Goal: Check status: Check status

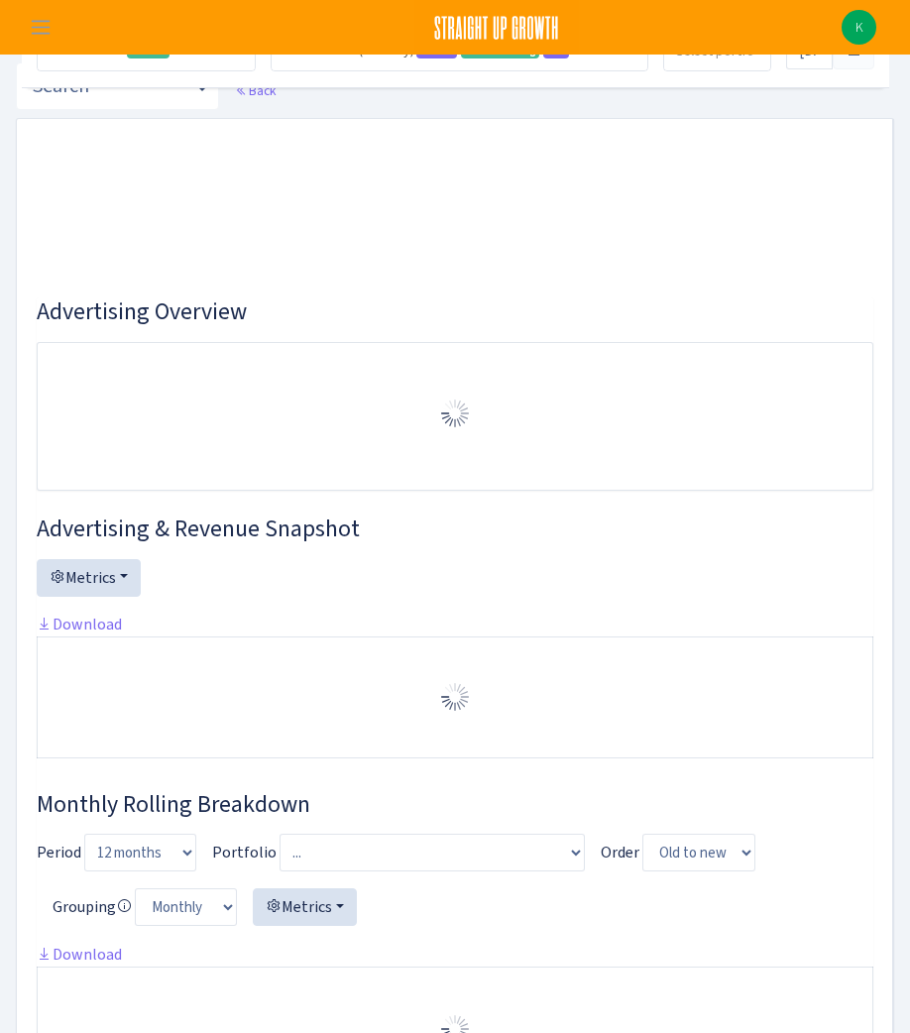
select select "2582519145631985"
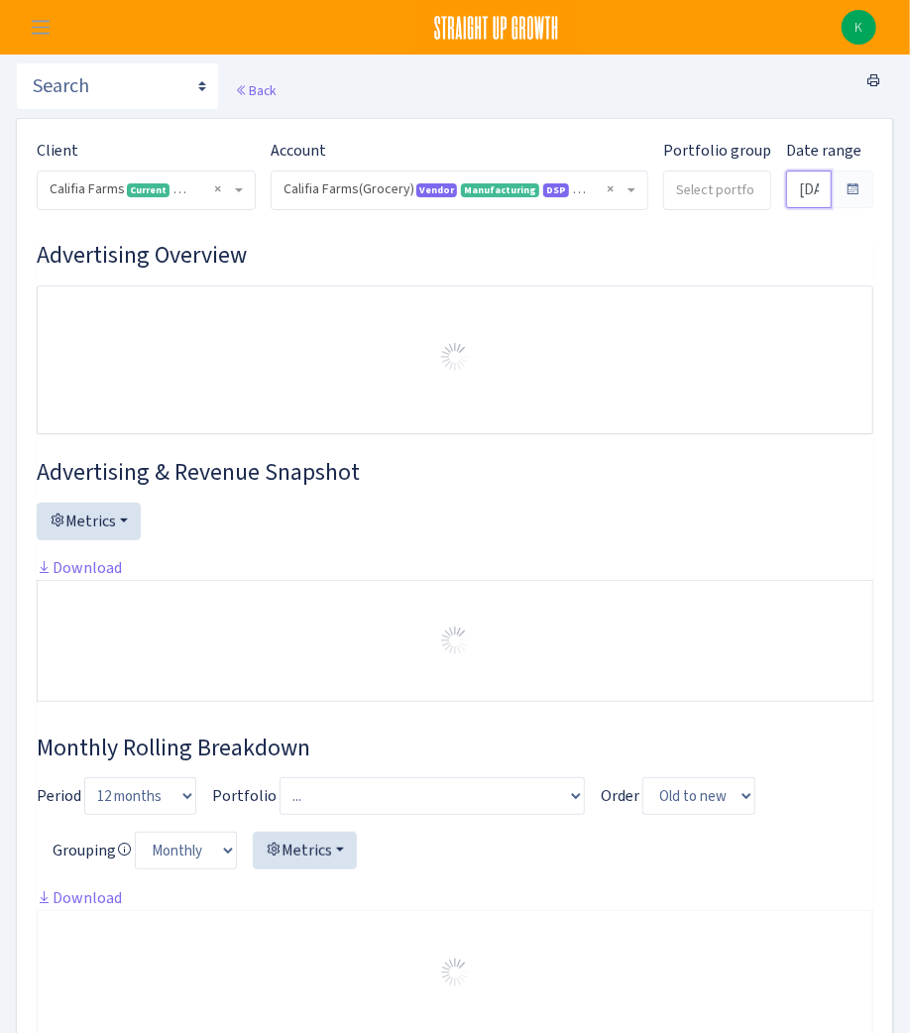
click at [786, 185] on input "Jan 1, 2024 - Aug 31, 2024" at bounding box center [809, 189] width 46 height 38
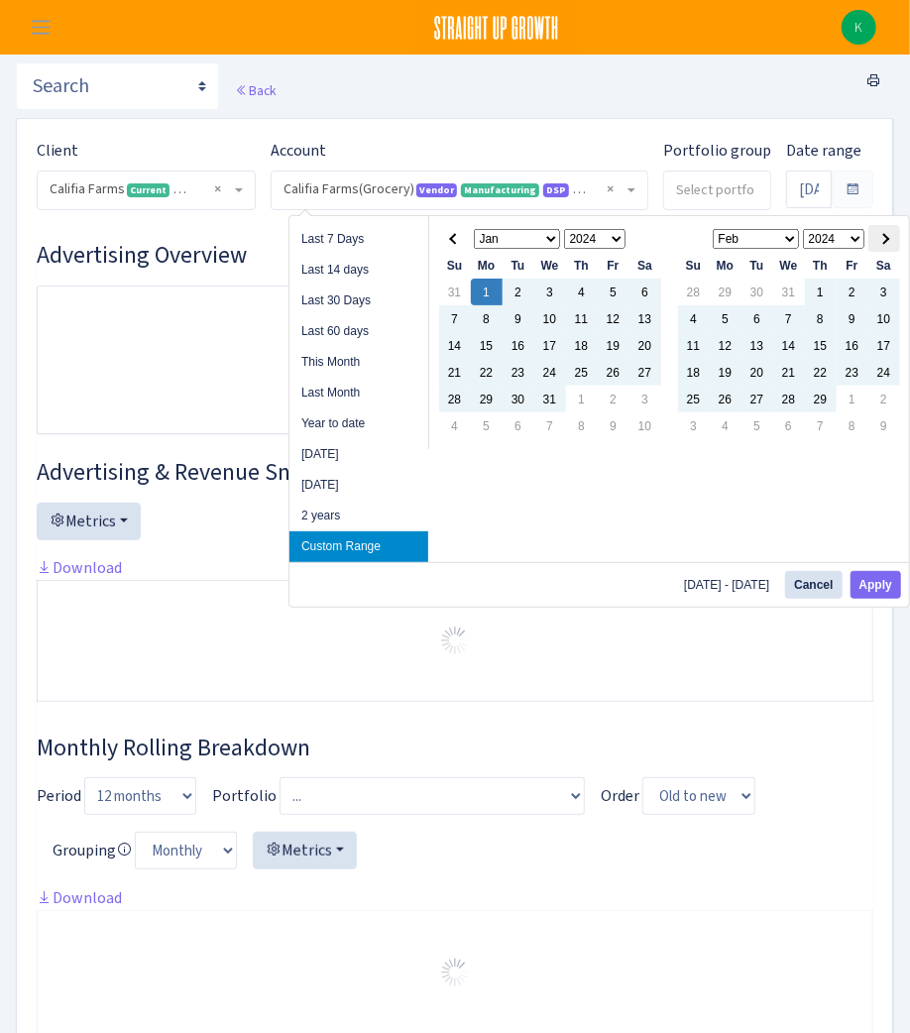
click at [880, 239] on span at bounding box center [883, 238] width 11 height 11
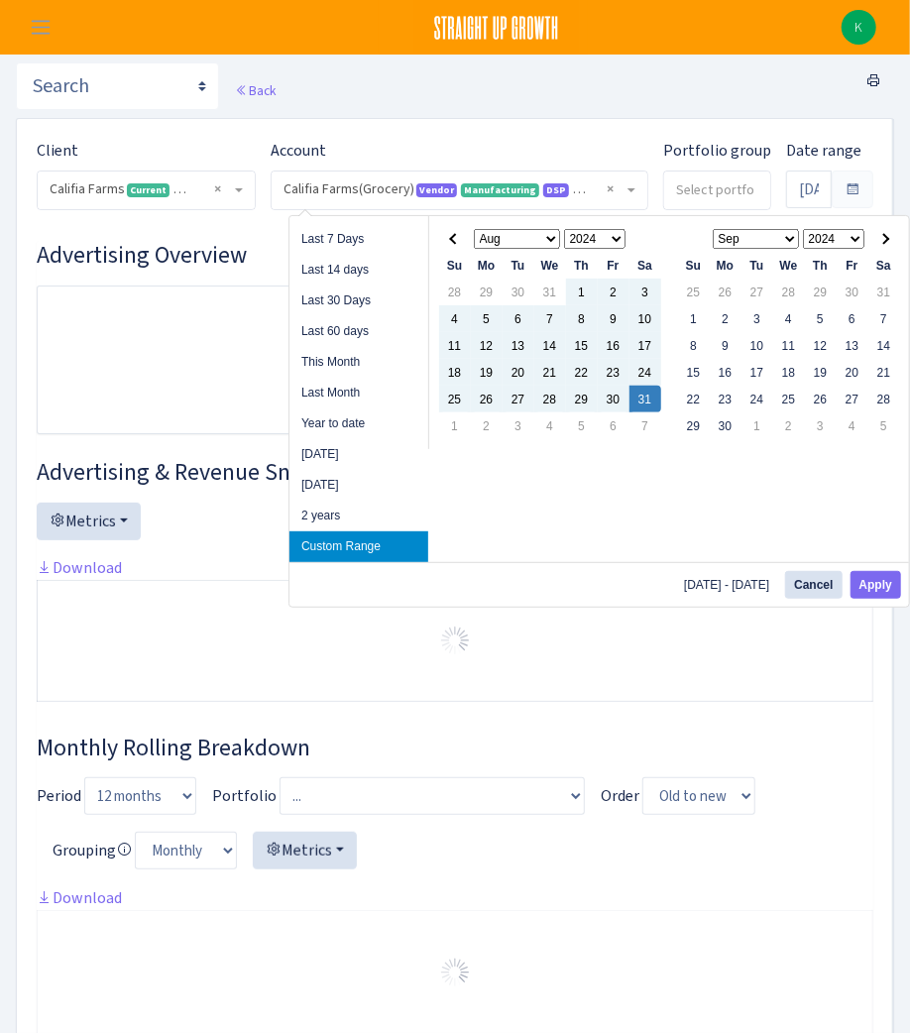
click at [880, 239] on span at bounding box center [883, 238] width 11 height 11
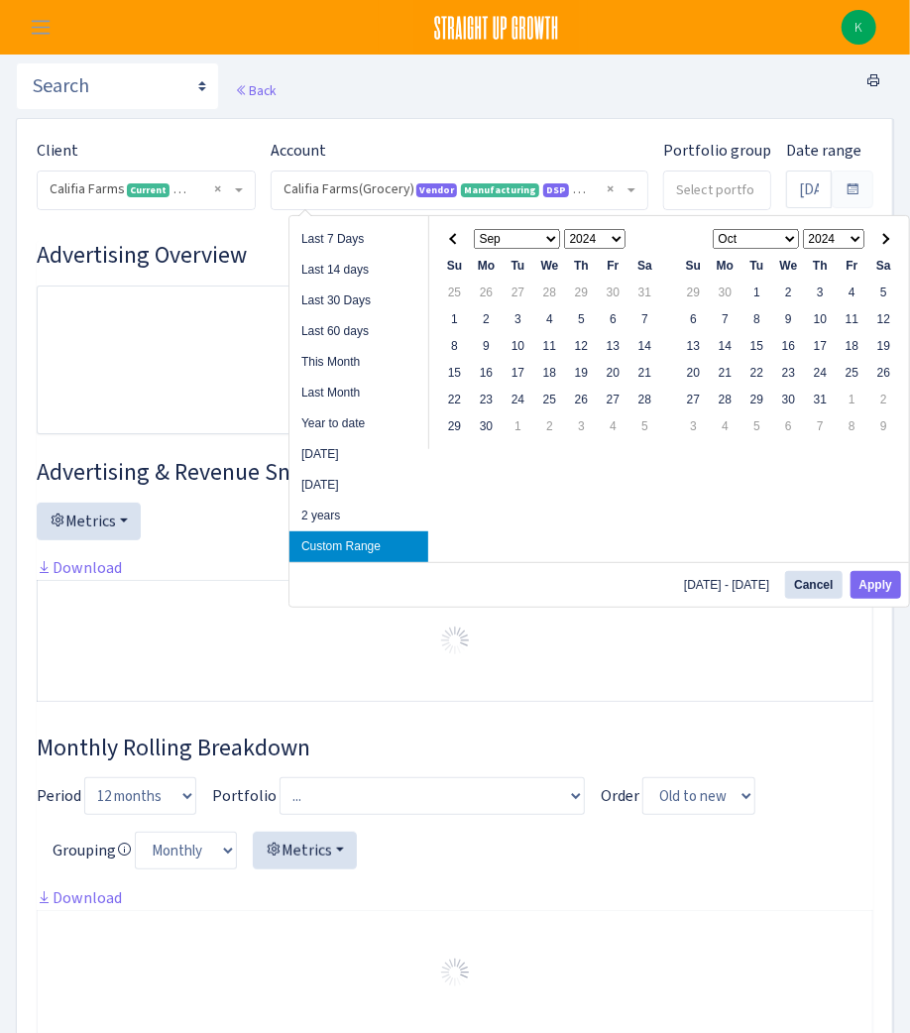
click at [880, 239] on span at bounding box center [883, 238] width 11 height 11
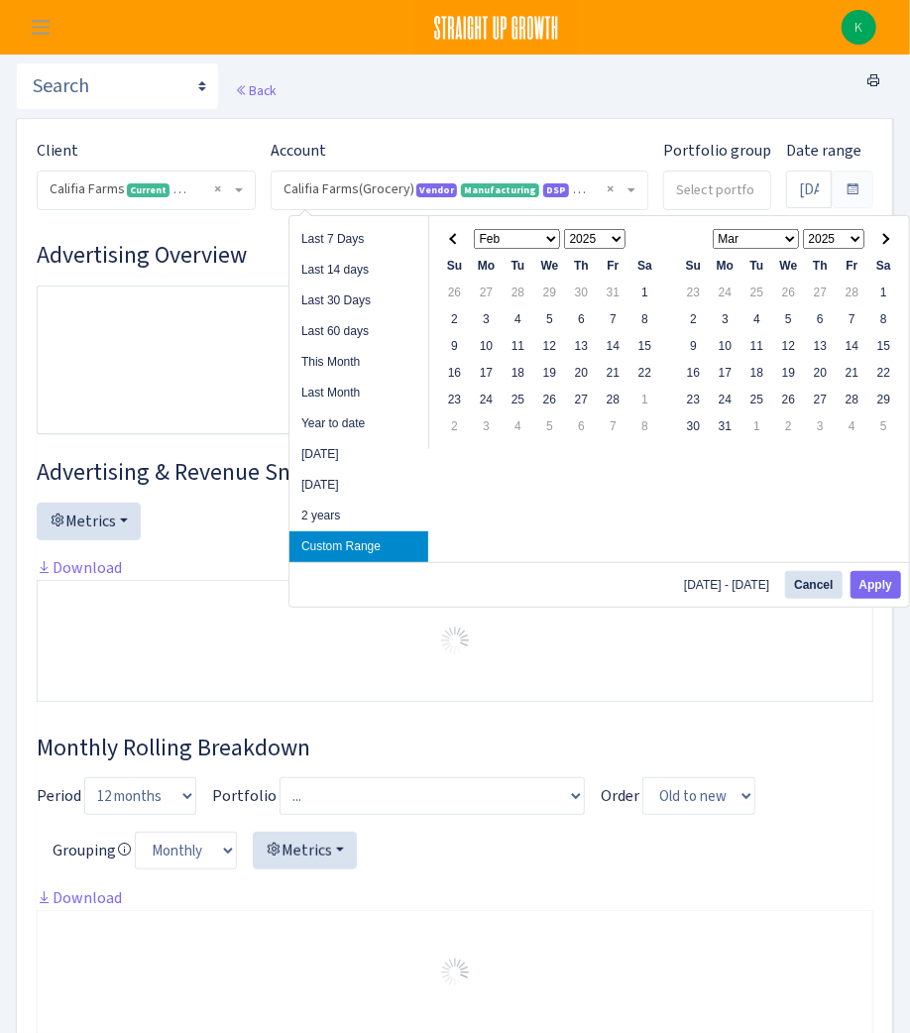
click at [880, 239] on span at bounding box center [883, 238] width 11 height 11
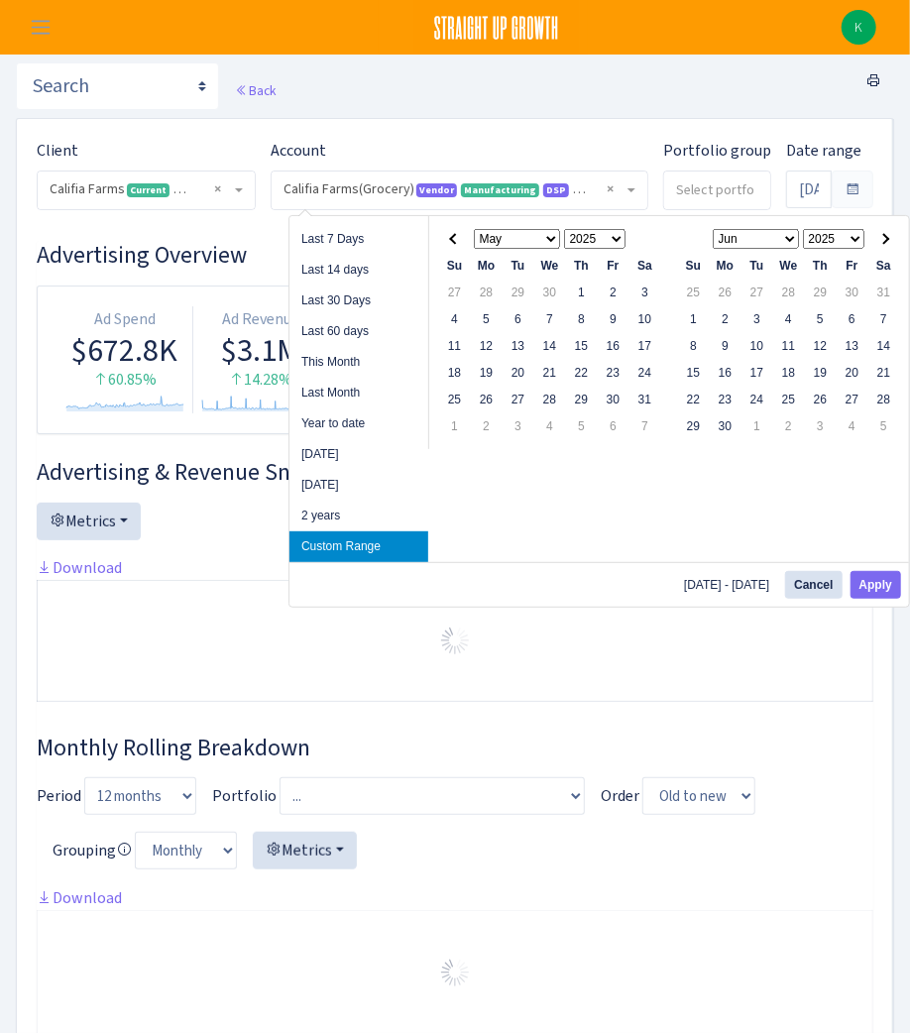
click at [880, 239] on span at bounding box center [883, 238] width 11 height 11
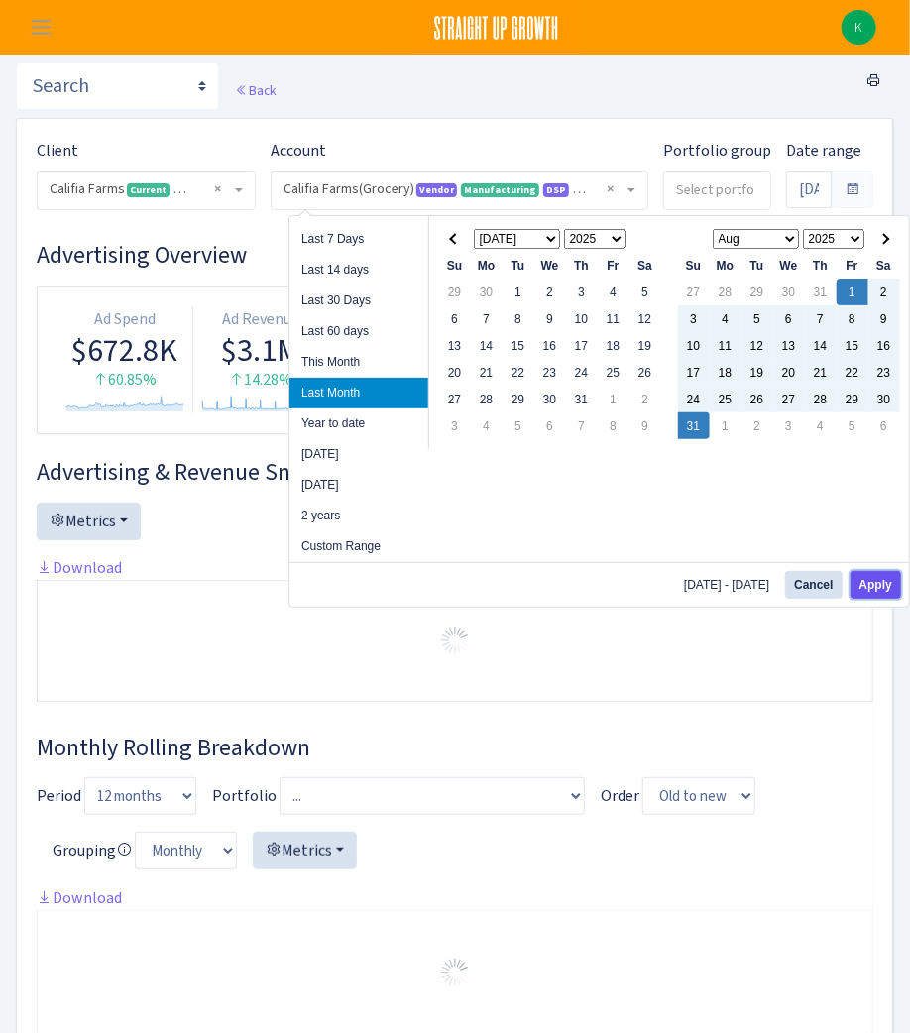
click at [887, 578] on button "Apply" at bounding box center [875, 585] width 51 height 28
type input "Aug 1, 2025 - Aug 31, 2025"
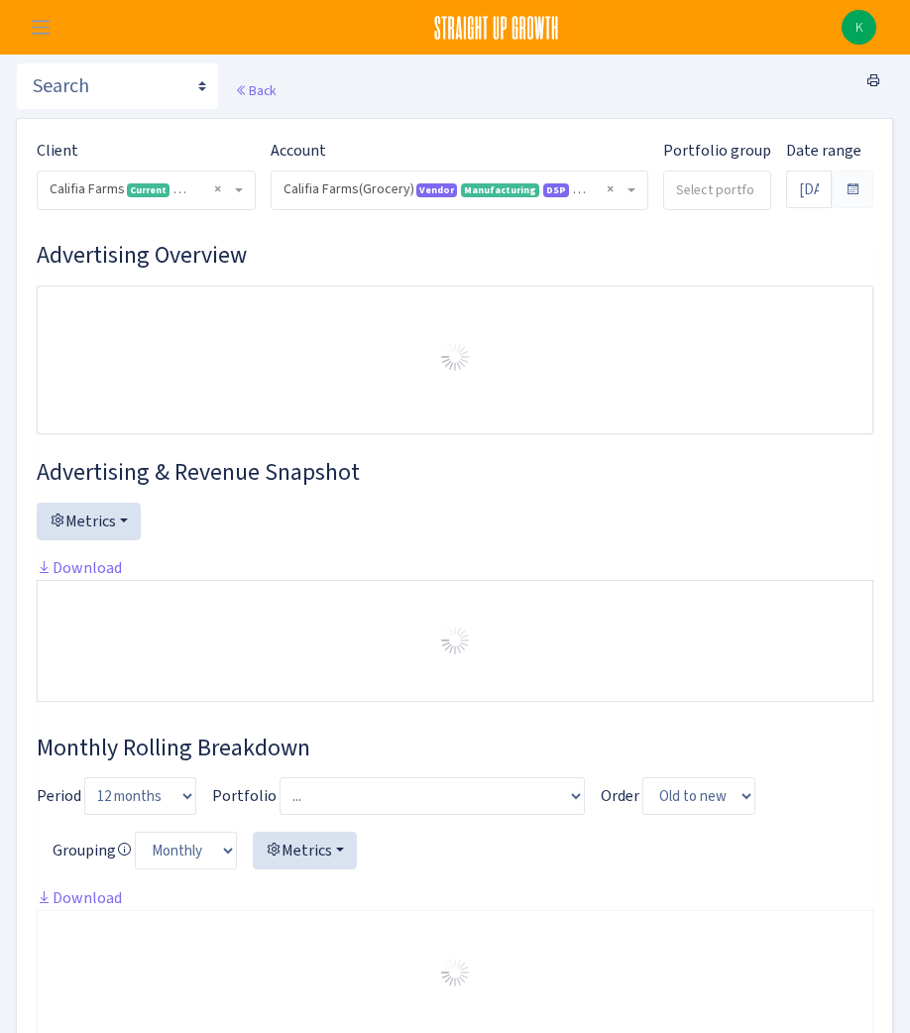
select select "2582519145631985"
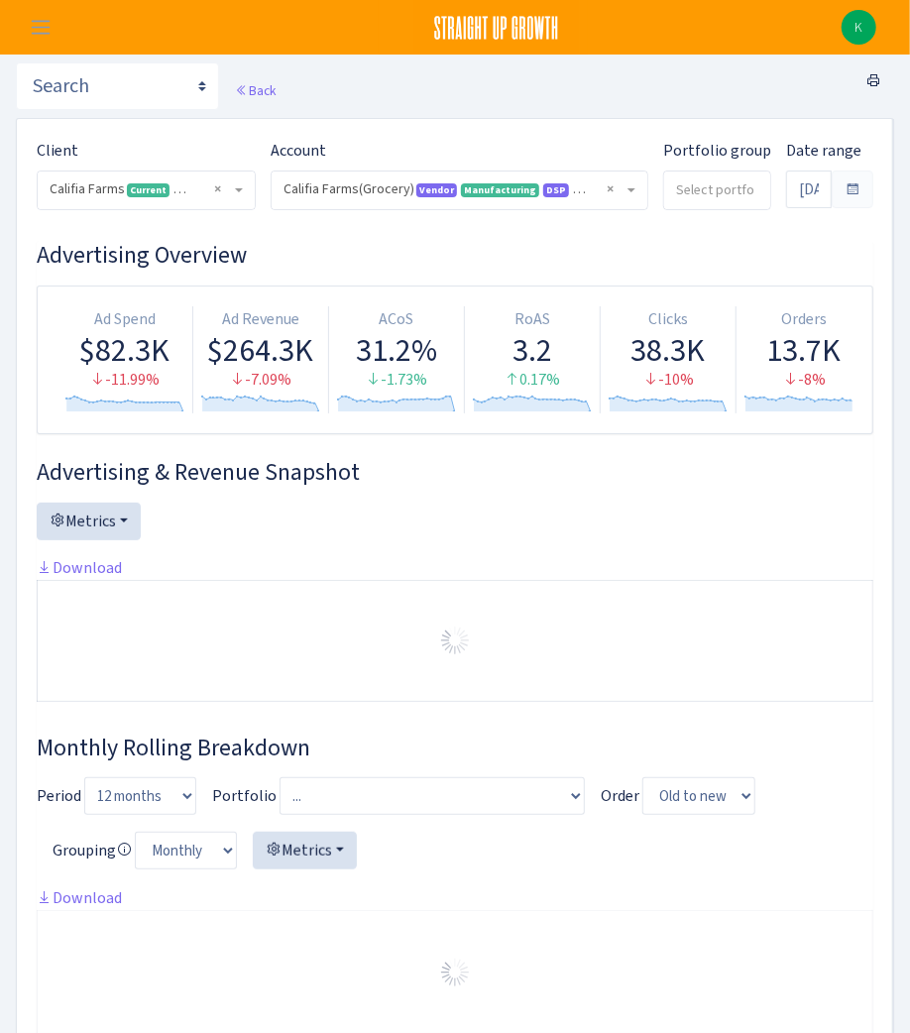
click at [709, 193] on input "search" at bounding box center [717, 189] width 106 height 36
select select "Fresh"
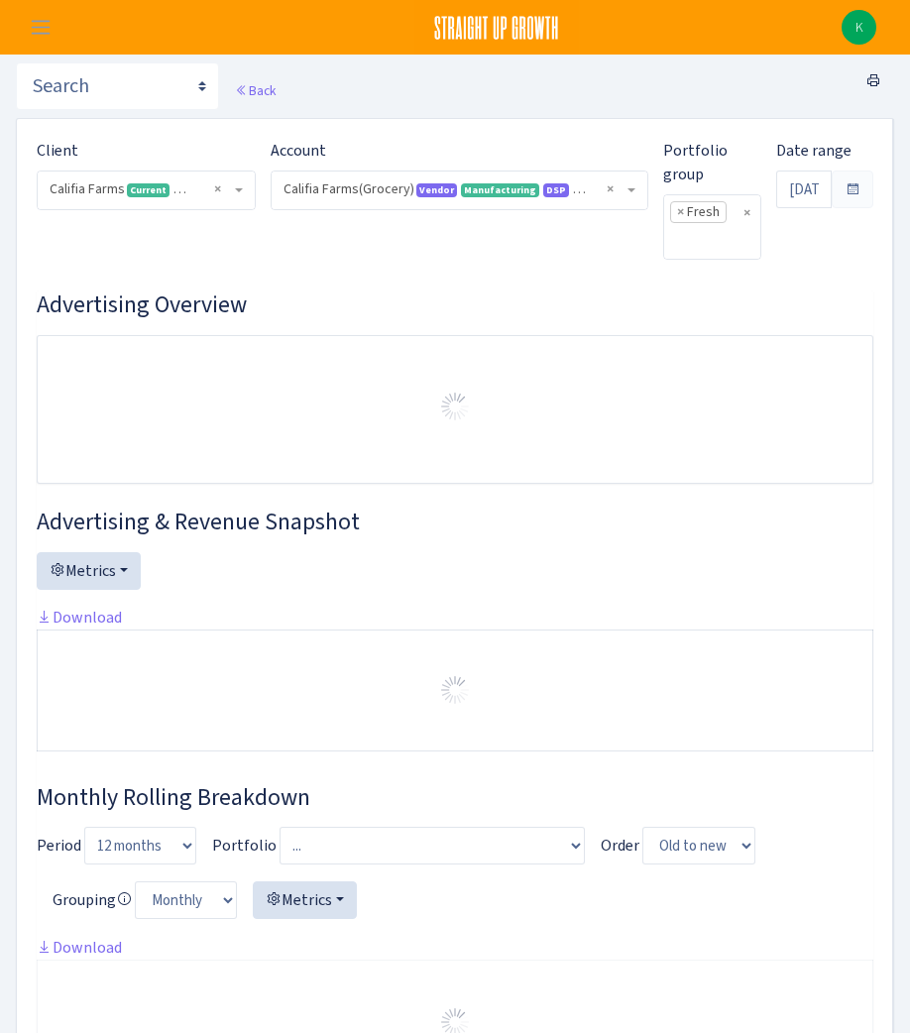
select select "2582519145631985"
click at [808, 188] on input "[DATE] - [DATE]" at bounding box center [804, 189] width 56 height 38
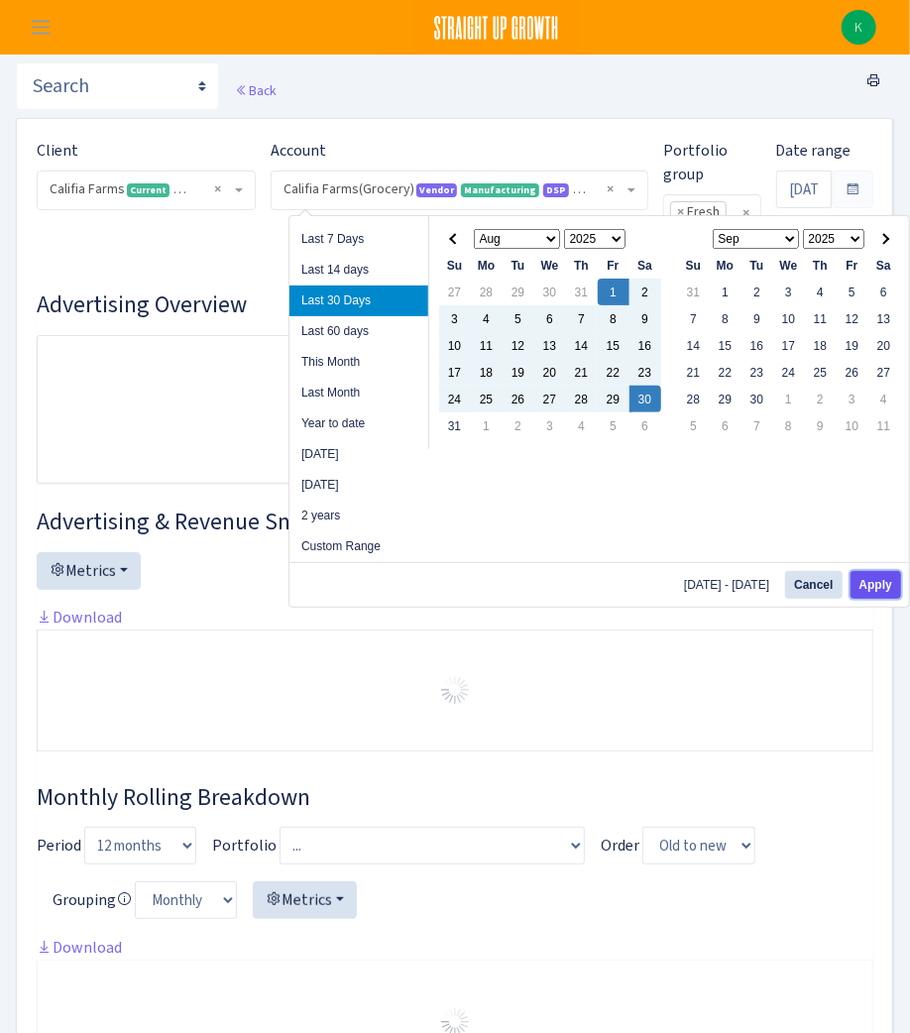
click at [876, 586] on button "Apply" at bounding box center [875, 585] width 51 height 28
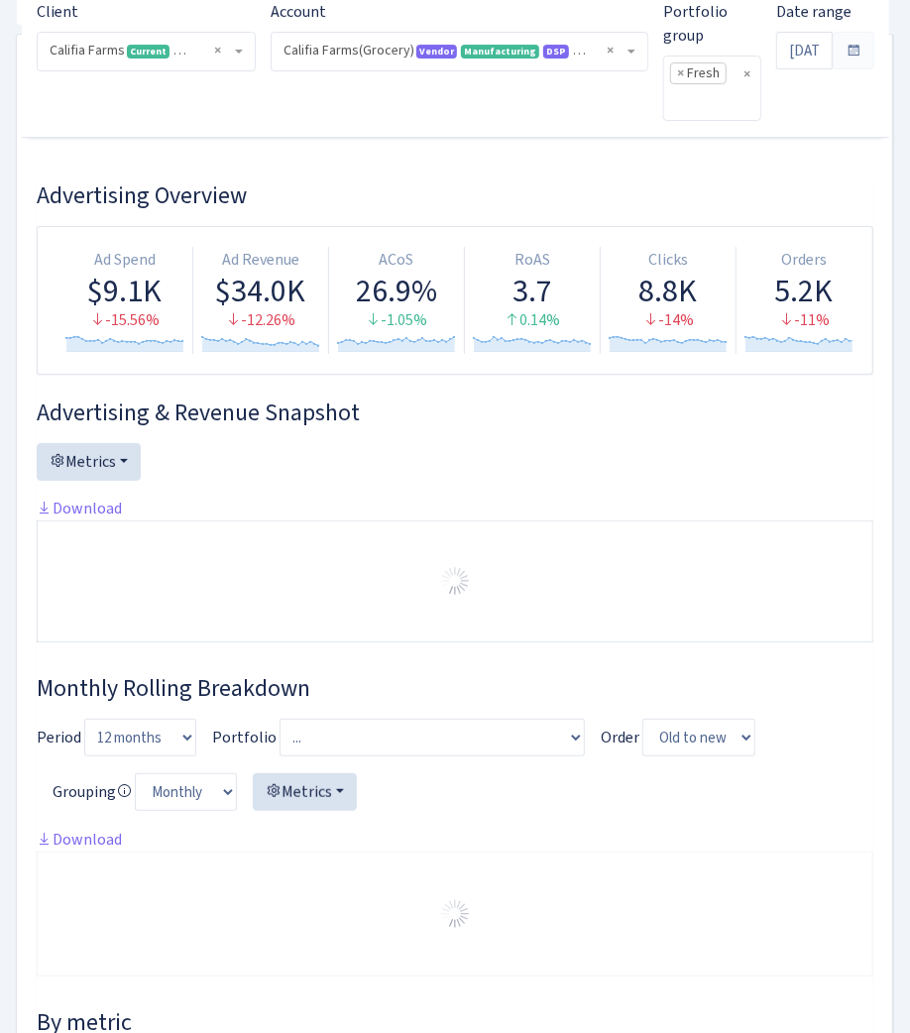
scroll to position [244, 0]
